Goal: Transaction & Acquisition: Subscribe to service/newsletter

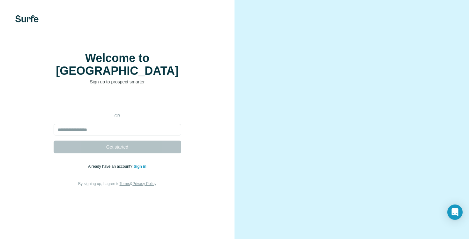
click at [226, 50] on div "Welcome to Surfe Sign up to prospect smarter or Get started Already have an acc…" at bounding box center [117, 119] width 235 height 239
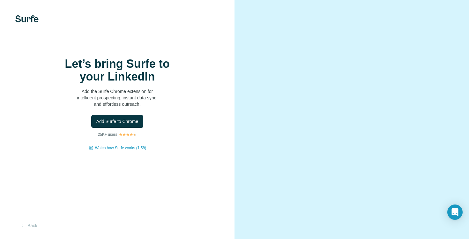
scroll to position [14, 0]
click at [390, 70] on video at bounding box center [352, 120] width 199 height 100
click at [27, 225] on button "Back" at bounding box center [28, 225] width 26 height 11
click at [456, 214] on icon "Open Intercom Messenger" at bounding box center [454, 212] width 7 height 8
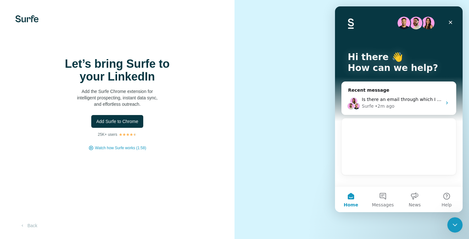
click at [273, 70] on video at bounding box center [352, 120] width 199 height 100
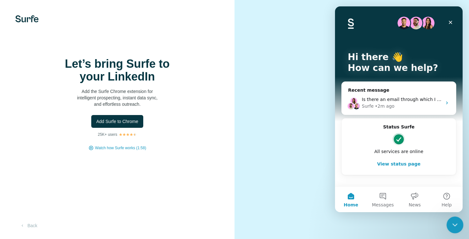
click at [453, 225] on icon "Close Intercom Messenger" at bounding box center [454, 224] width 8 height 8
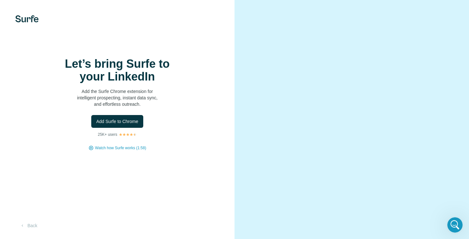
click at [25, 18] on img at bounding box center [26, 18] width 23 height 7
click at [129, 151] on span "Watch how Surfe works (1:58)" at bounding box center [120, 148] width 51 height 6
